Goal: Transaction & Acquisition: Subscribe to service/newsletter

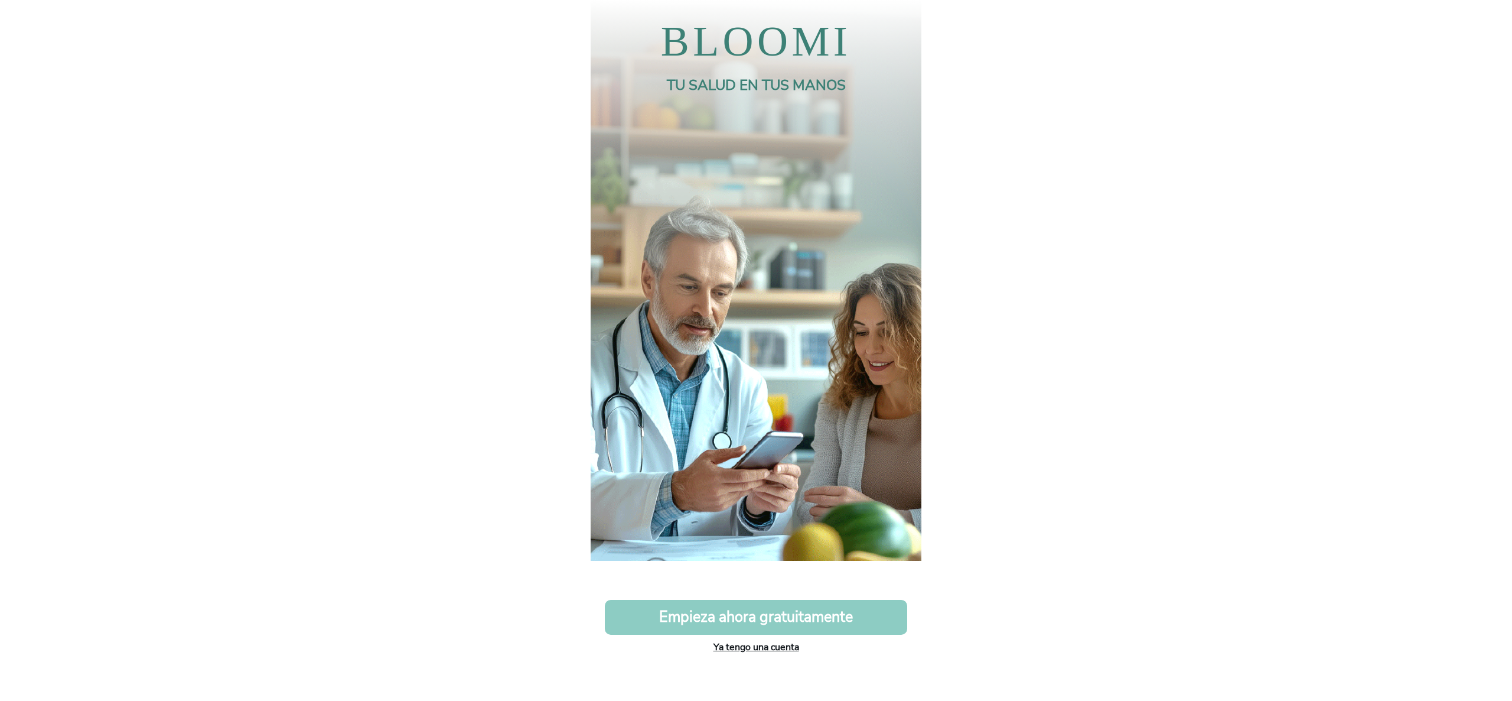
click at [770, 643] on link "Ya tengo una cuenta" at bounding box center [757, 646] width 86 height 13
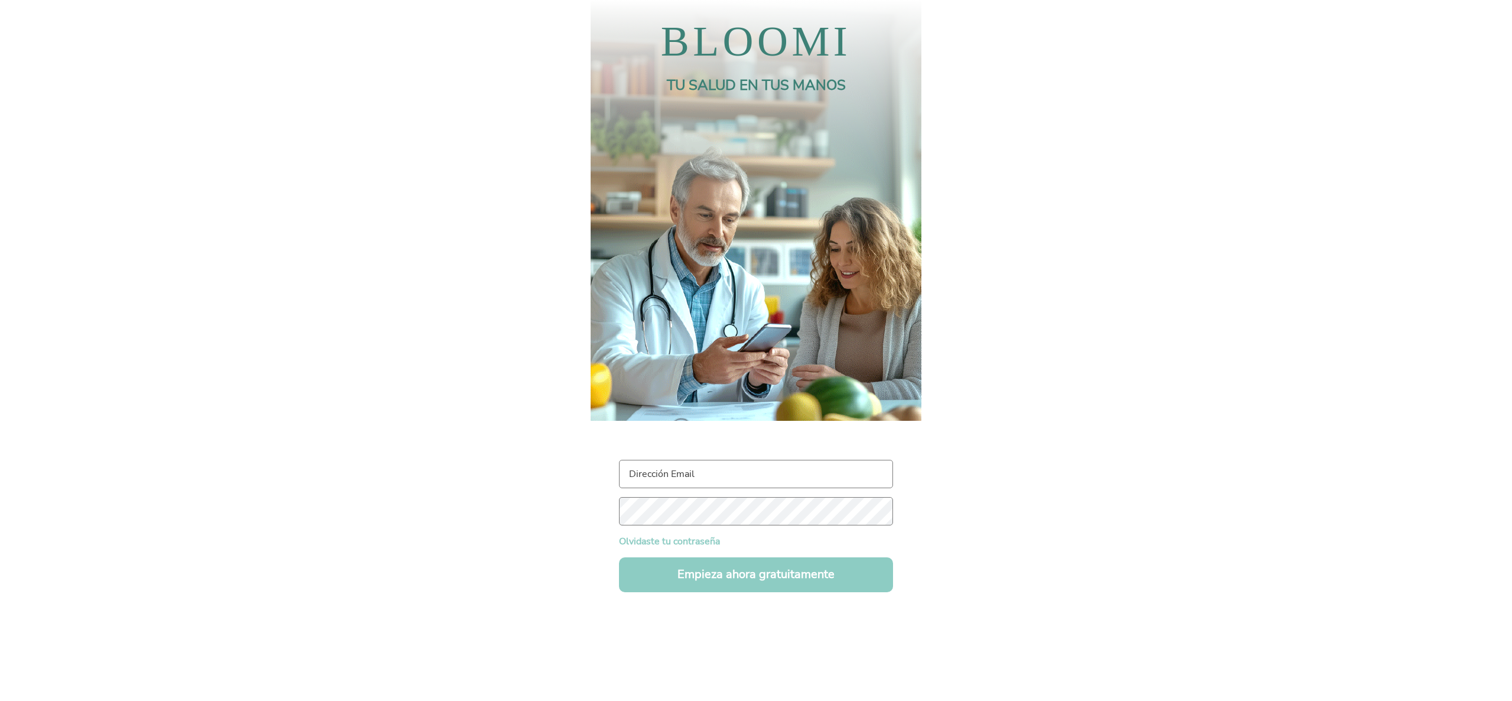
click at [711, 470] on input "text" at bounding box center [756, 474] width 274 height 28
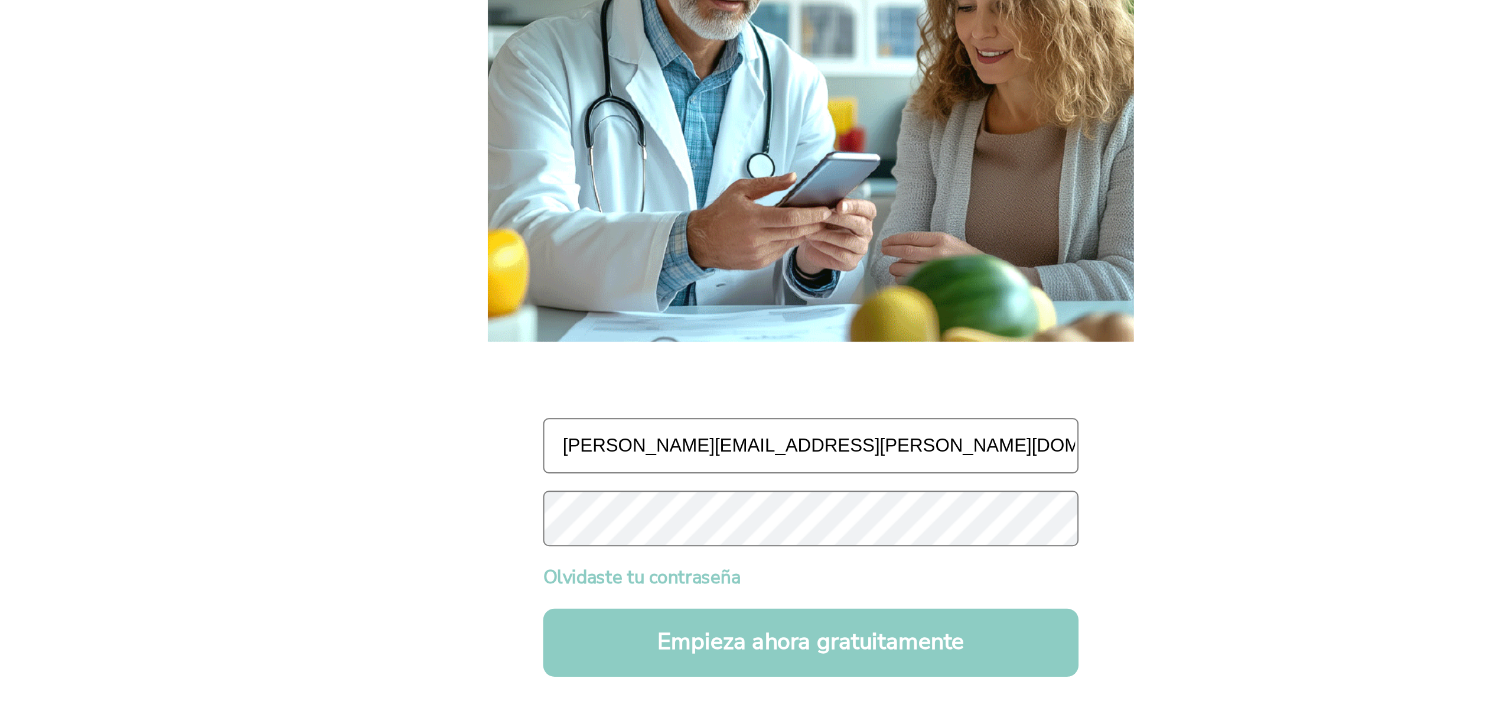
click at [711, 473] on input "maddalena.angeloni@gmail.com" at bounding box center [756, 474] width 274 height 28
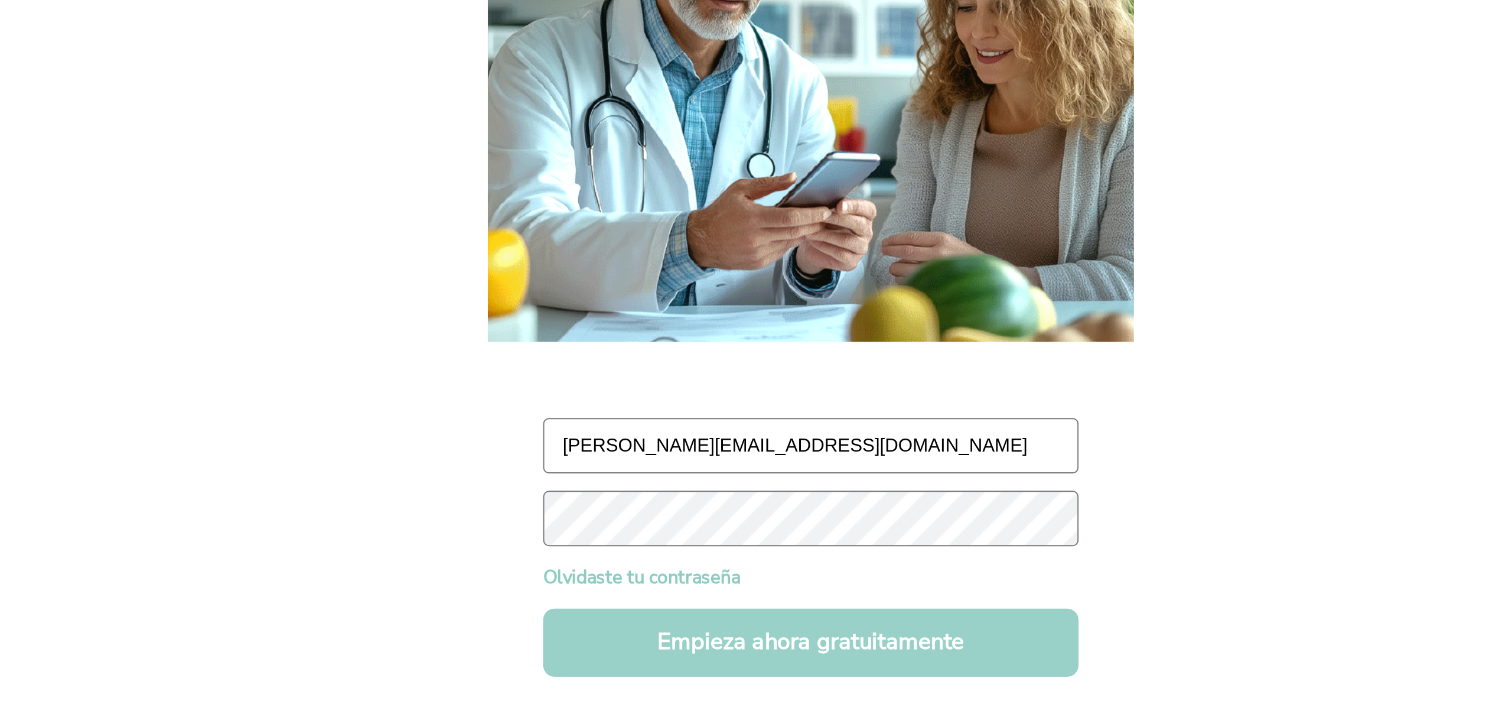
click at [718, 573] on button "Empieza ahora gratuitamente" at bounding box center [756, 574] width 274 height 35
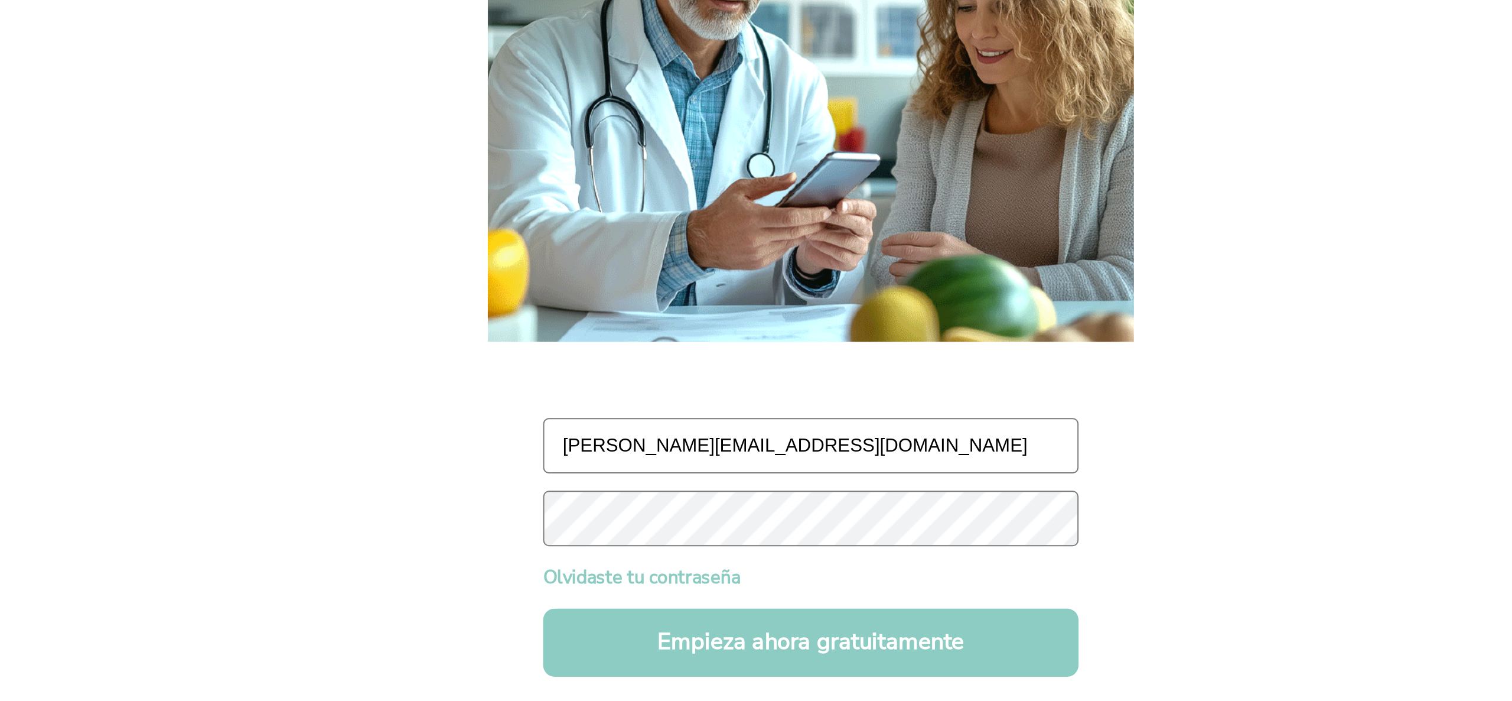
click at [719, 473] on input "maddalena.angeloni1@gmail.com" at bounding box center [756, 474] width 274 height 28
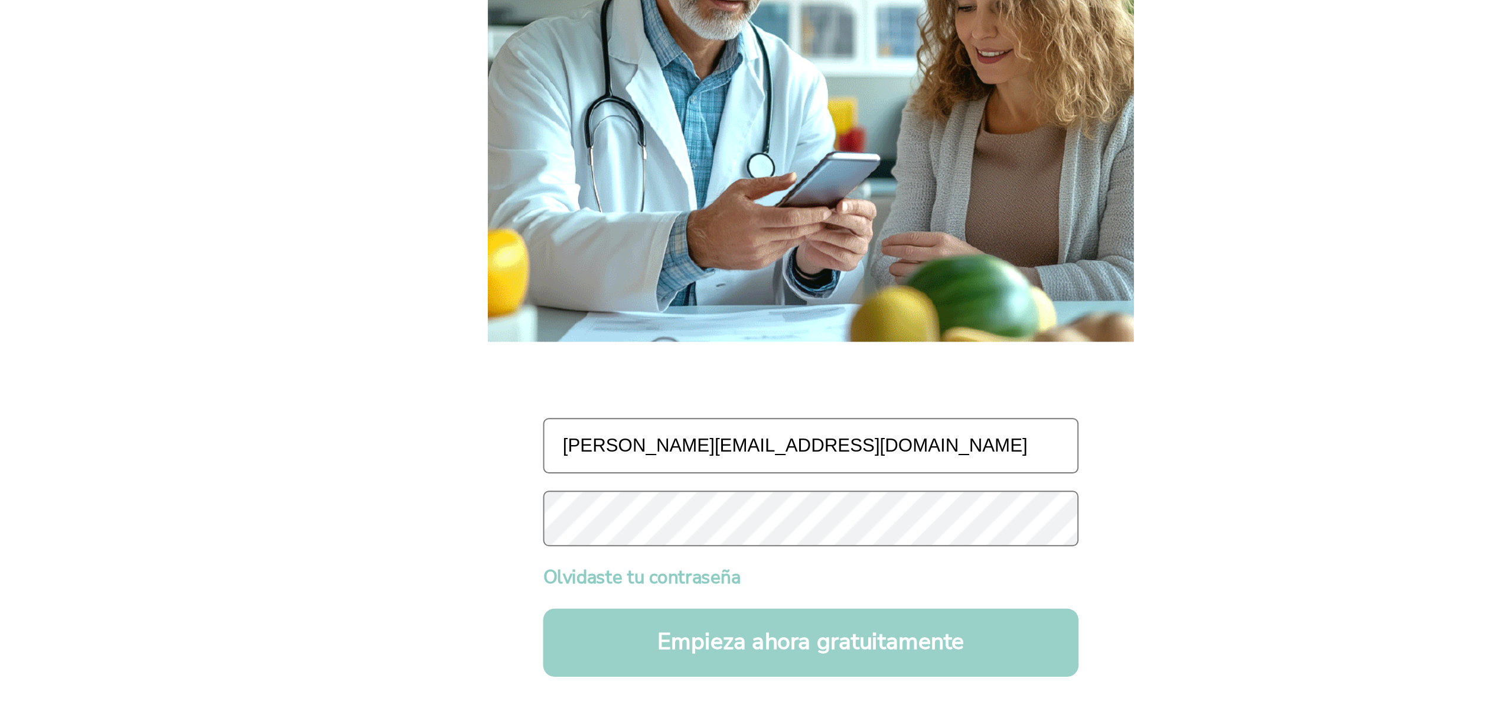
type input "maddalena.angelonii@gmail.com"
click at [719, 579] on button "Empieza ahora gratuitamente" at bounding box center [756, 574] width 274 height 35
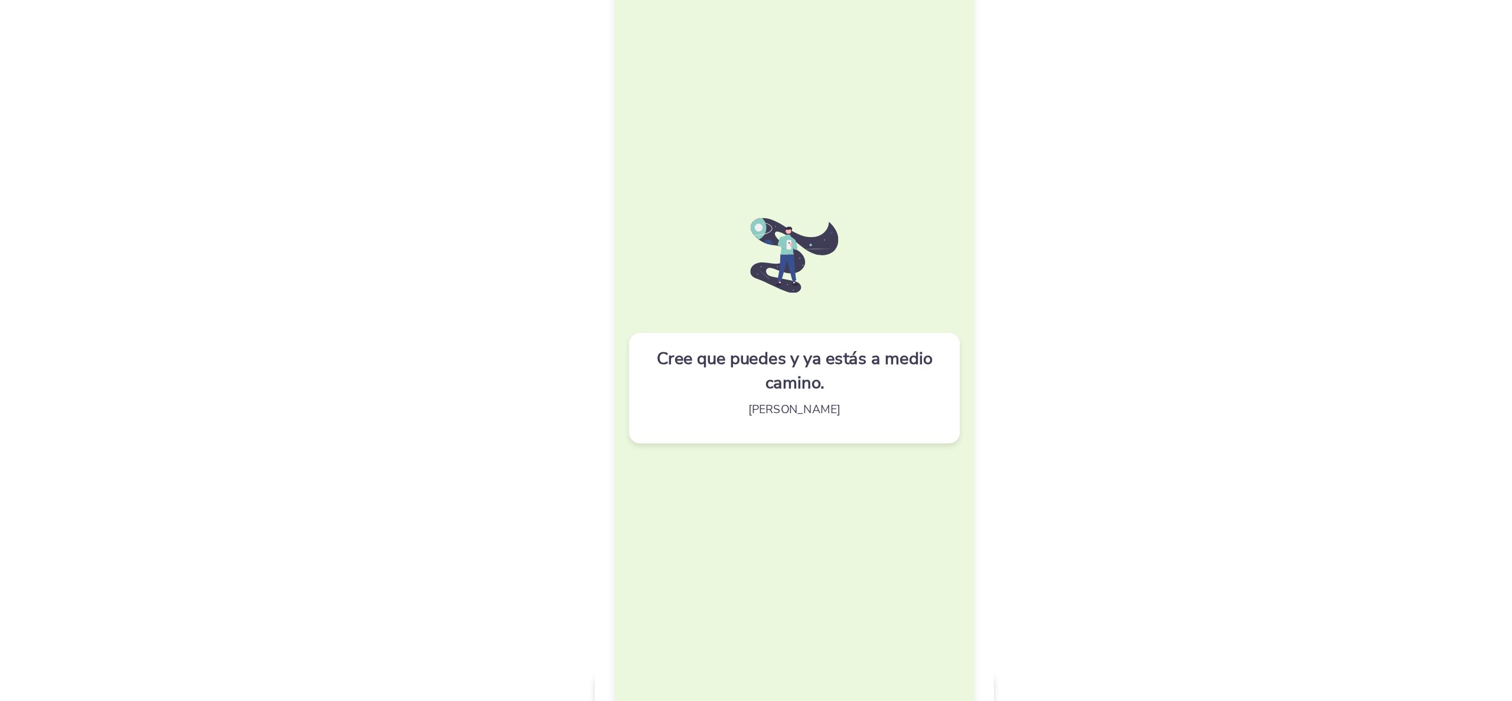
click at [734, 497] on div "Cree que puedes y ya estás a medio camino. Theodore Roosevelt" at bounding box center [756, 351] width 298 height 666
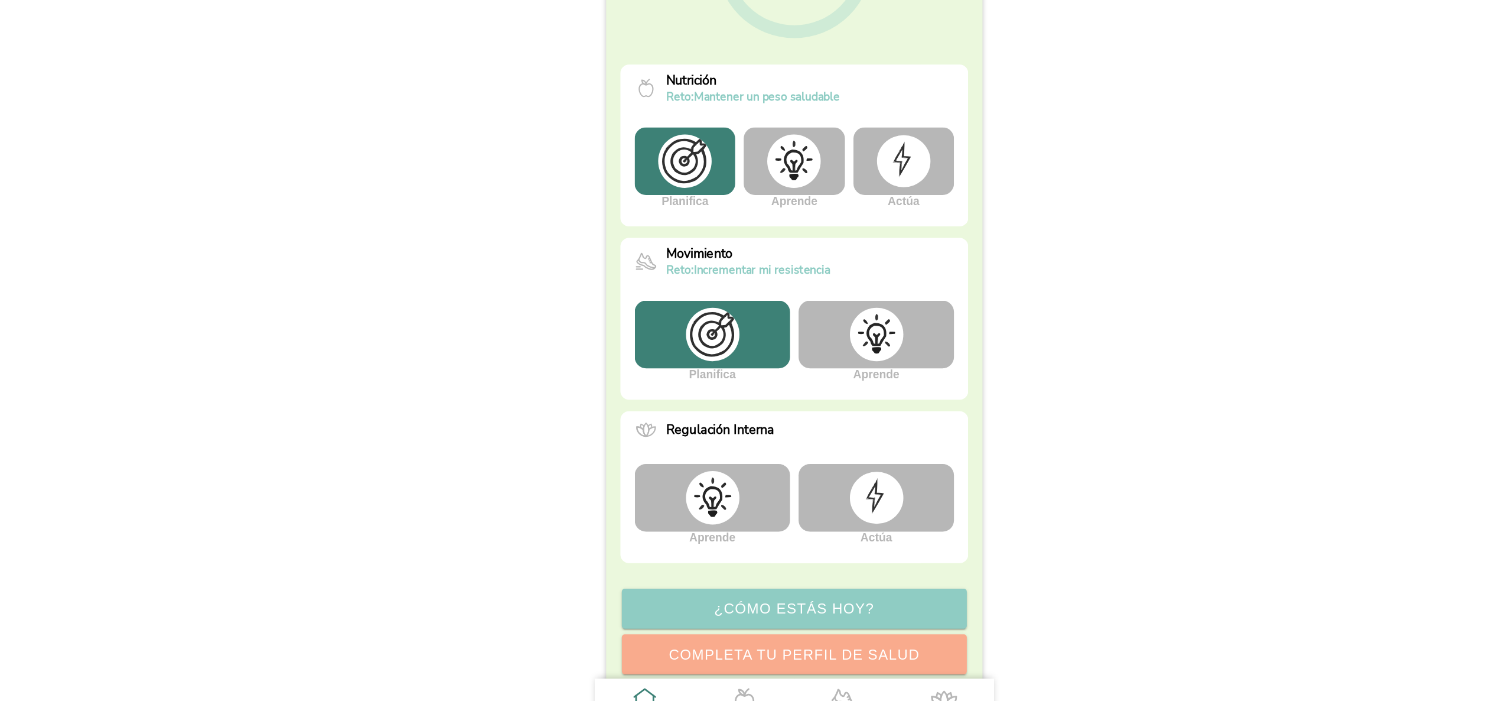
scroll to position [142, 0]
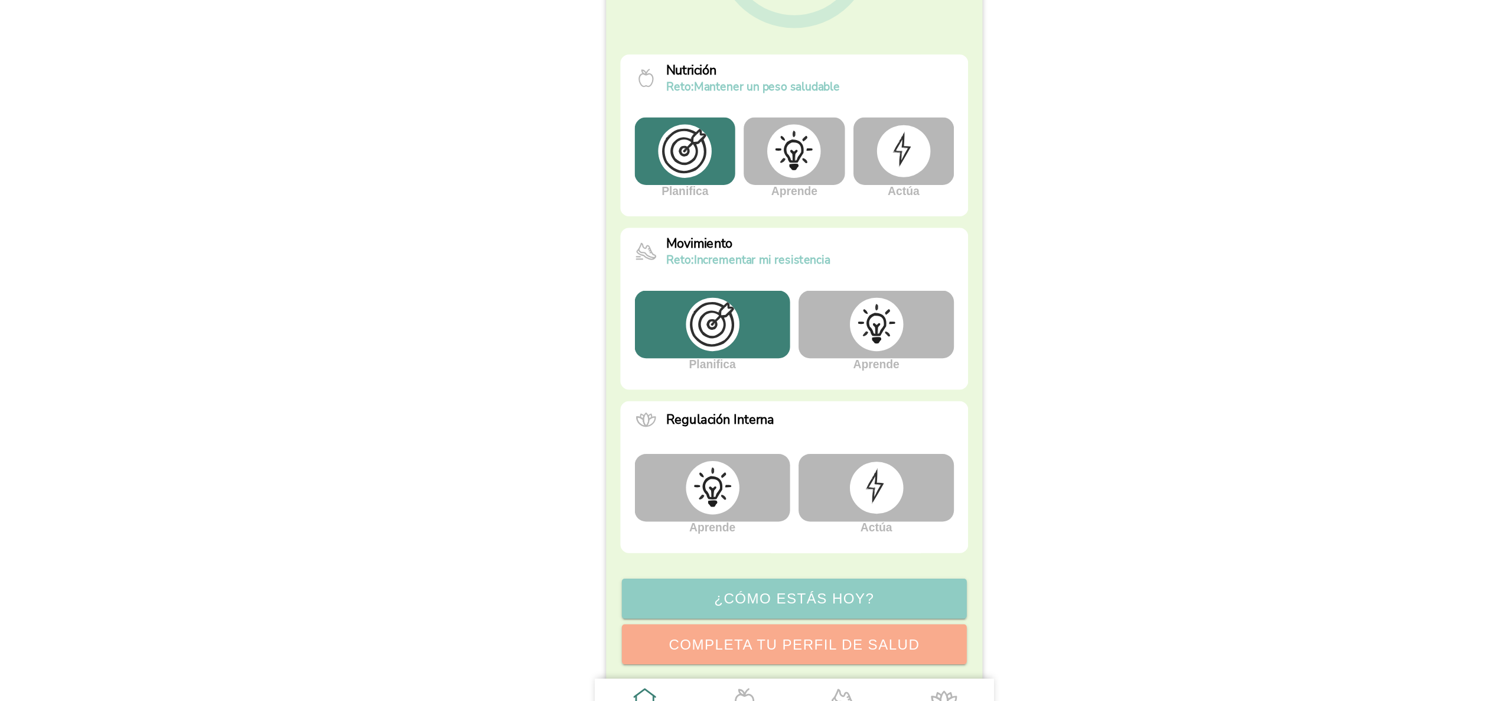
click at [672, 474] on img at bounding box center [688, 480] width 44 height 44
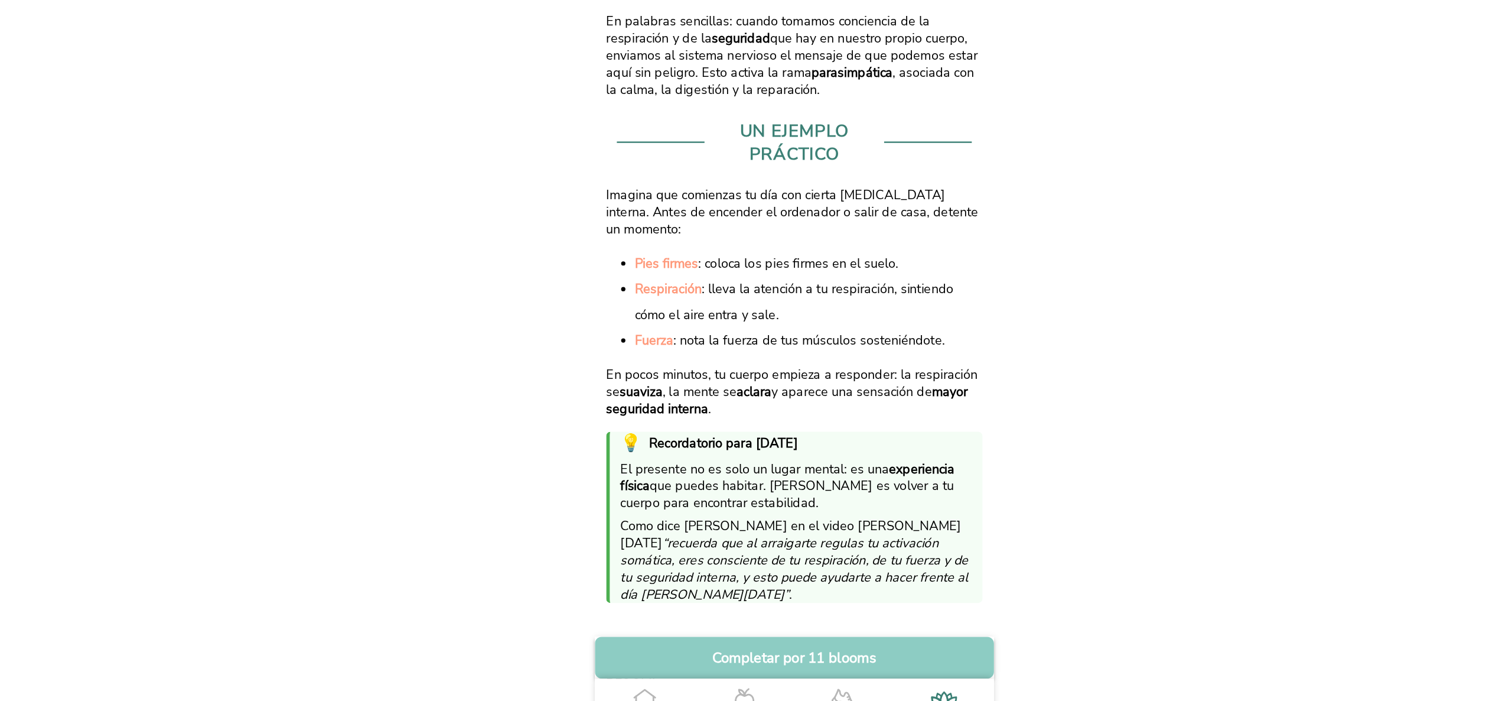
scroll to position [1144, 0]
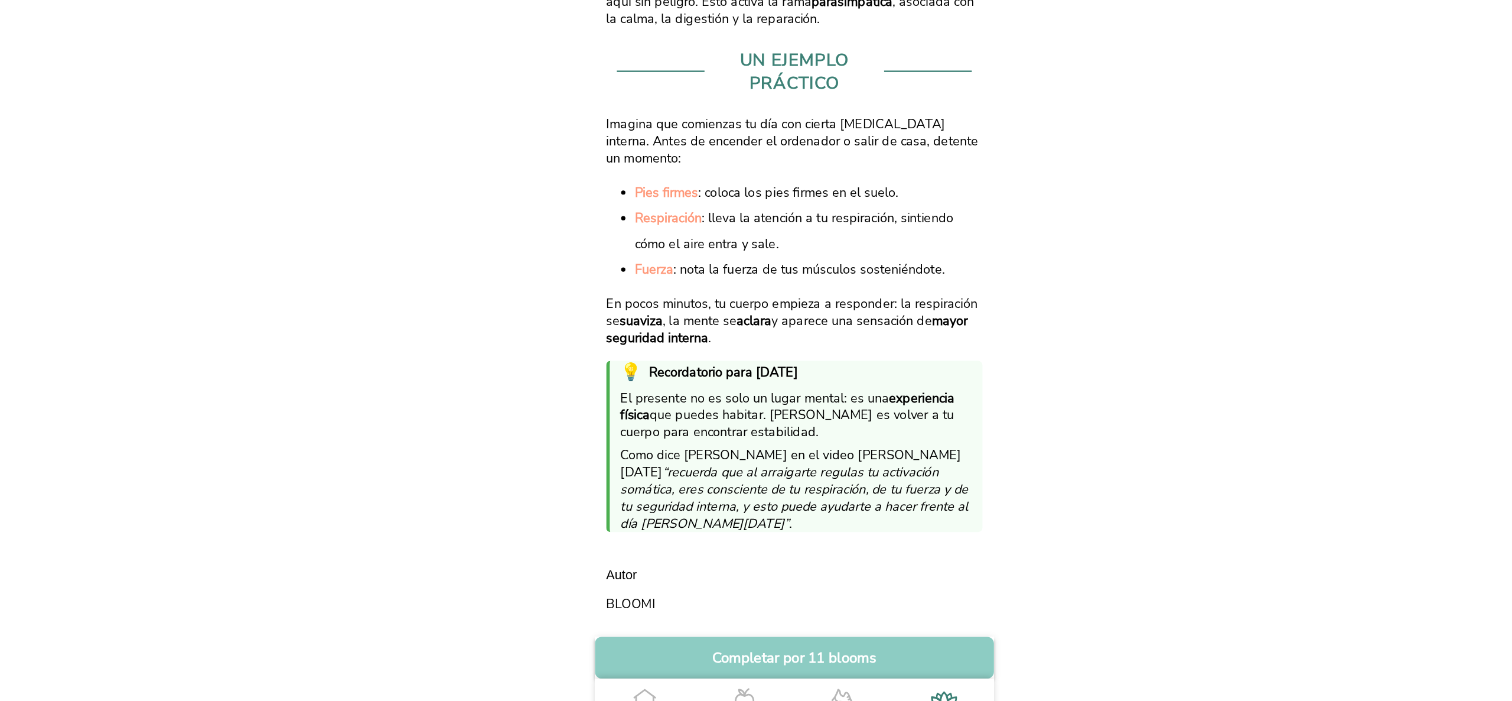
click at [631, 653] on icon ".cls-1 { stroke-width: 0px; } .cls-1, .cls-2 { fill: none; } .cls-2 { stroke-li…" at bounding box center [632, 656] width 25 height 25
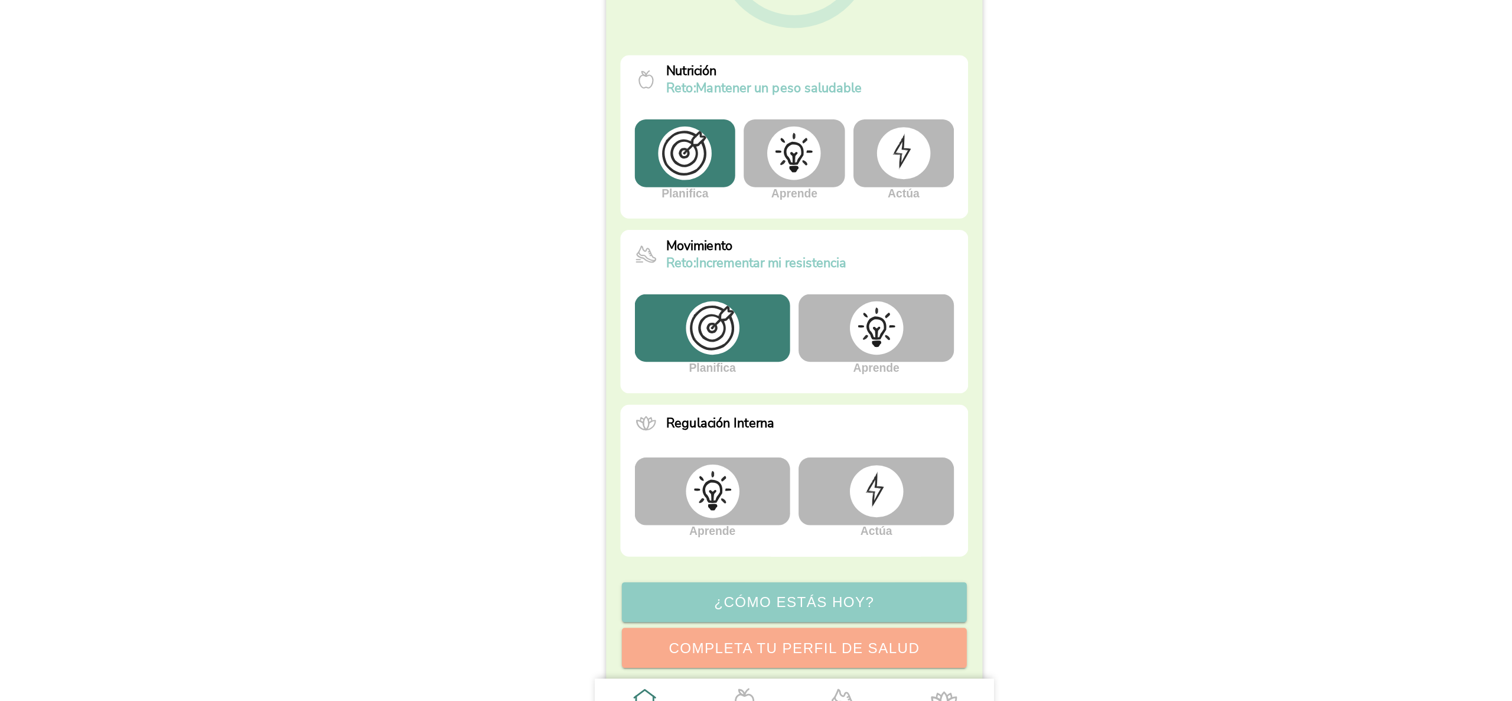
click at [748, 199] on img at bounding box center [756, 203] width 44 height 44
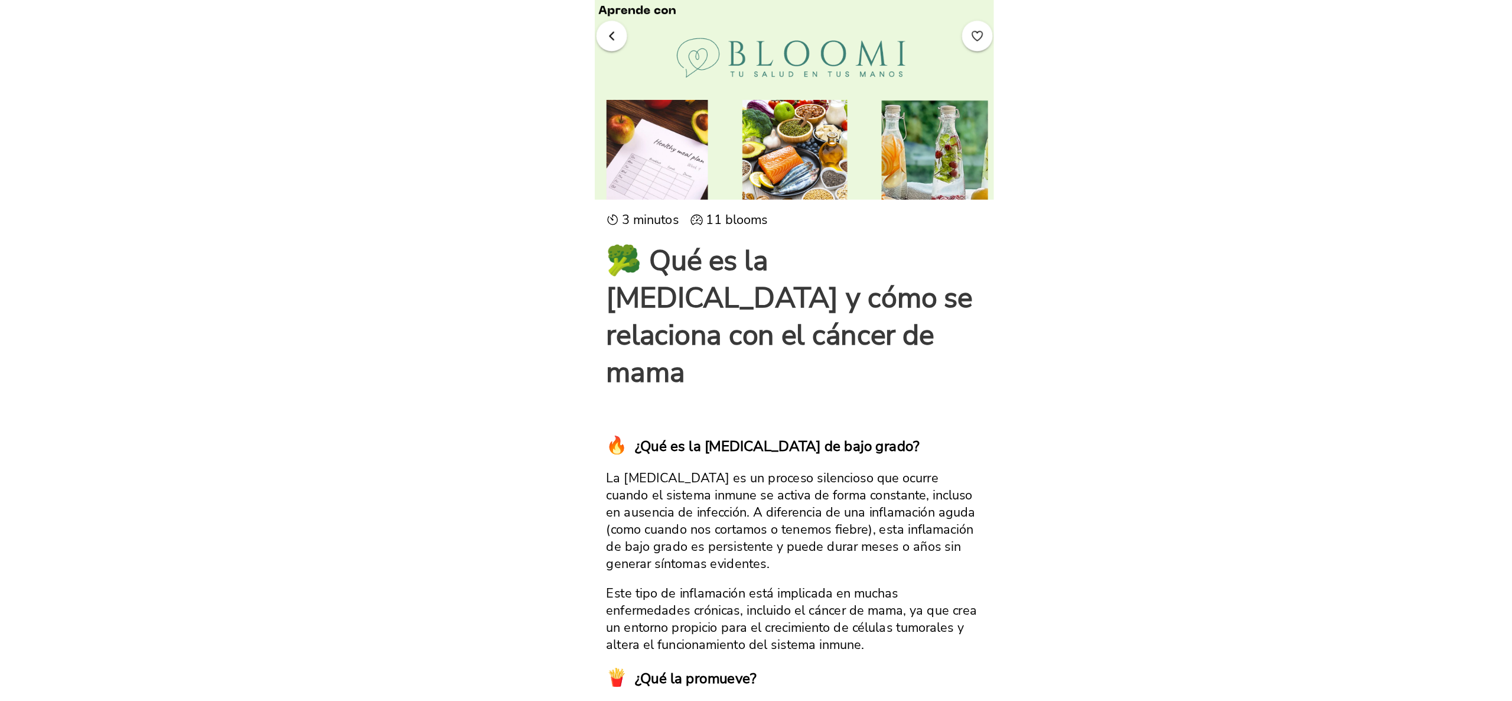
click at [902, 32] on span "button" at bounding box center [907, 29] width 11 height 11
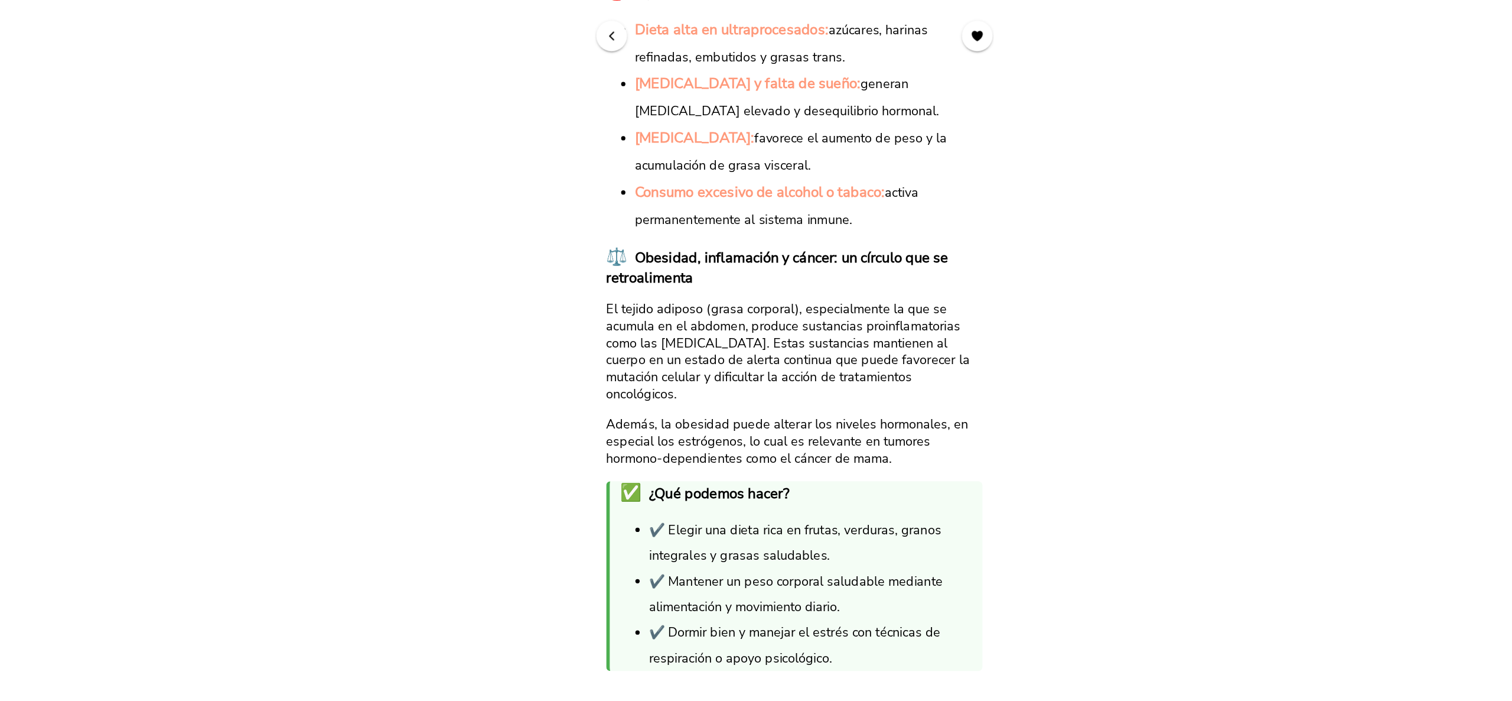
scroll to position [804, 0]
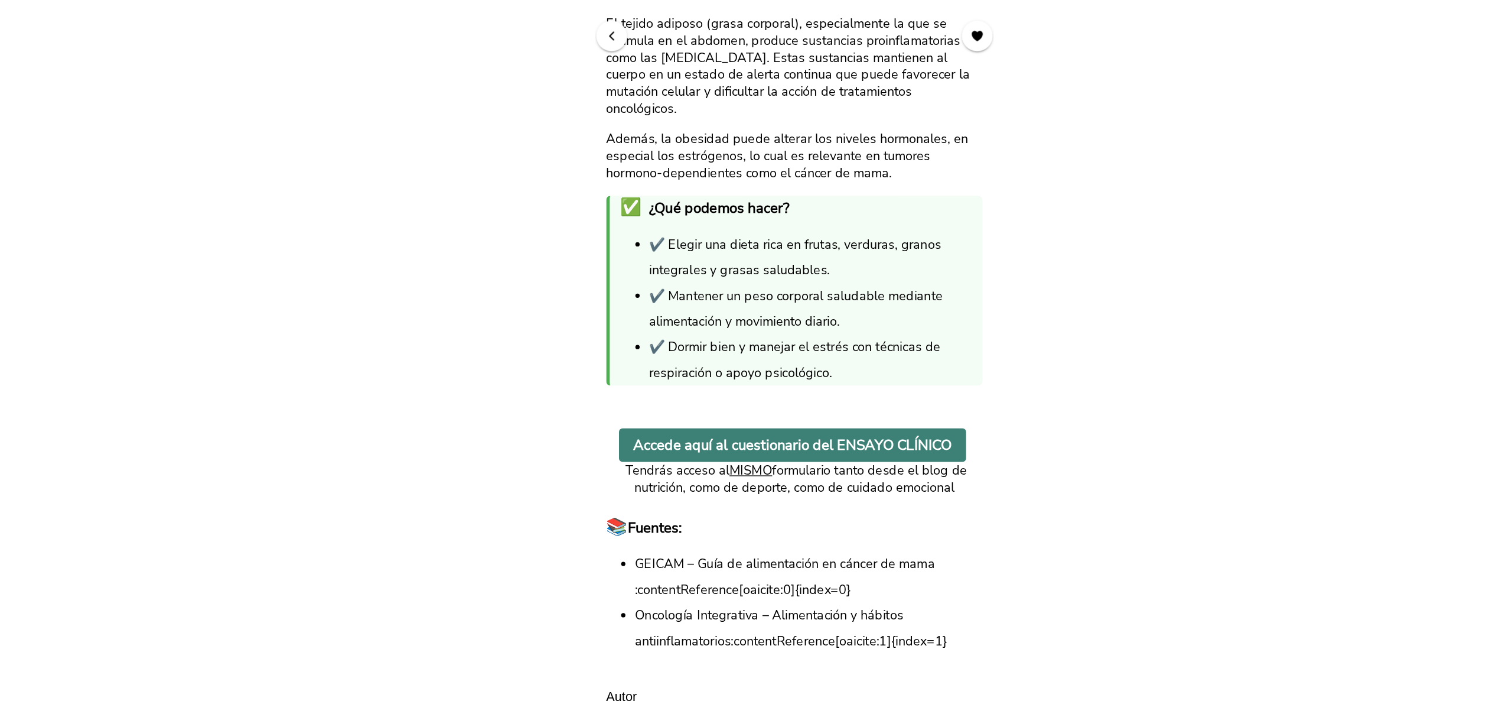
click at [600, 35] on button "button" at bounding box center [604, 29] width 25 height 25
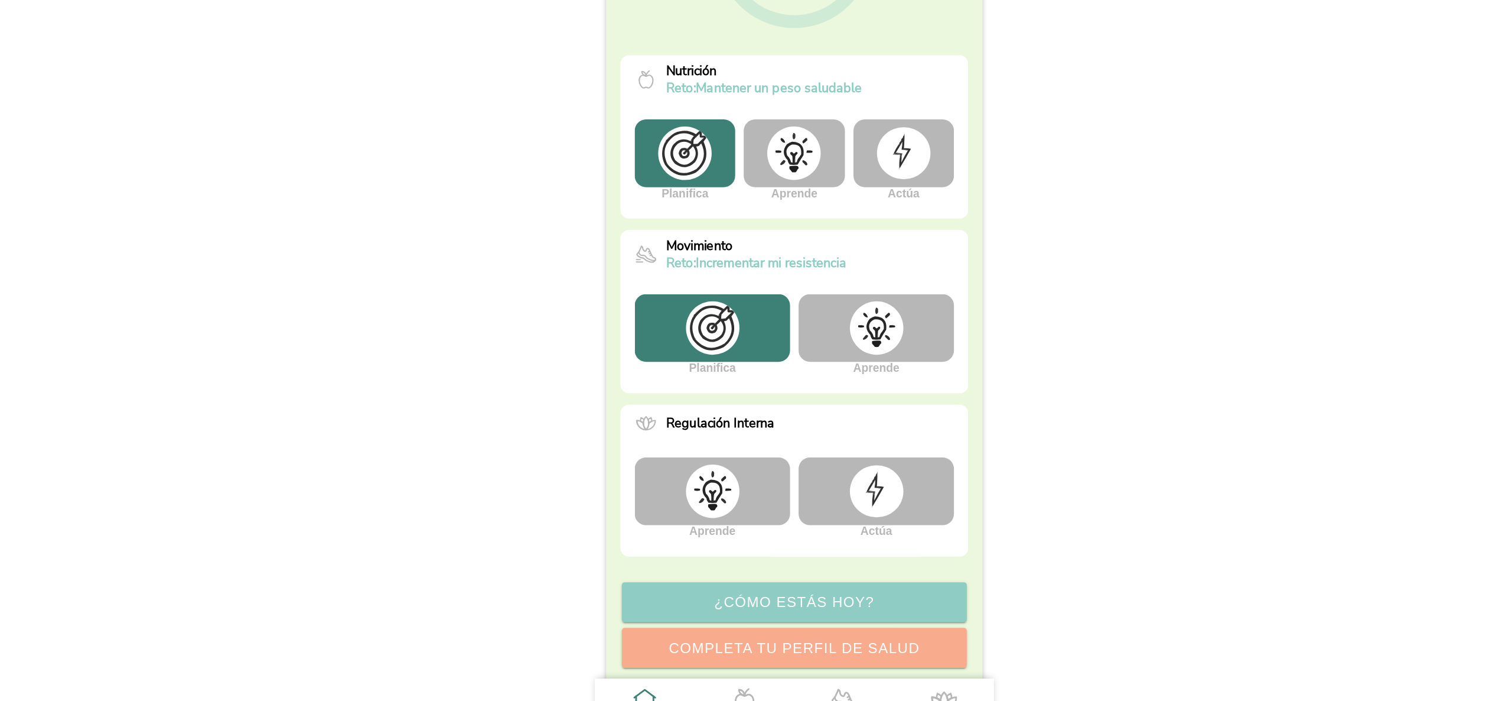
click at [834, 473] on div at bounding box center [824, 483] width 129 height 56
click at [802, 353] on img at bounding box center [824, 348] width 44 height 44
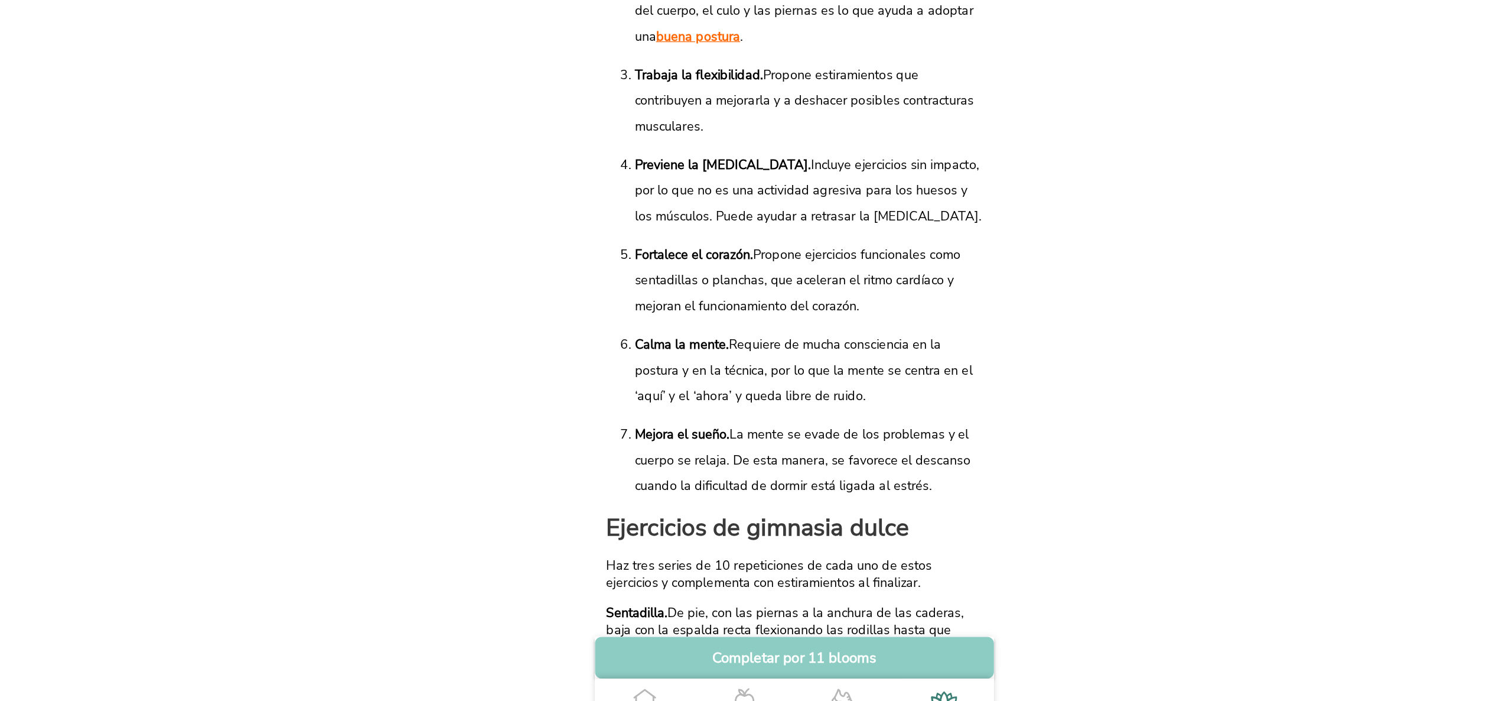
scroll to position [739, 0]
